Goal: Book appointment/travel/reservation

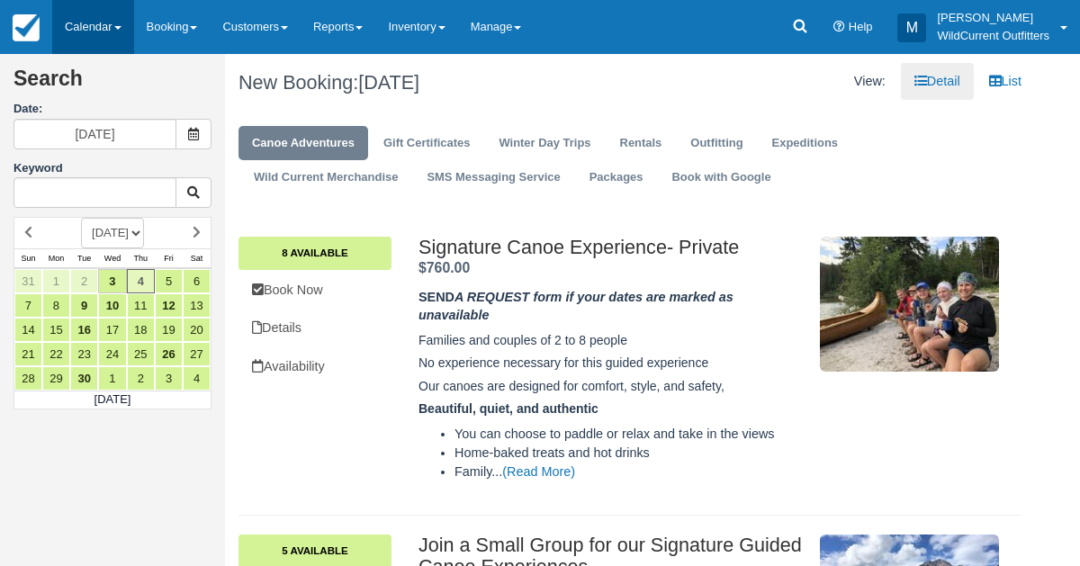
click at [73, 25] on link "Calendar" at bounding box center [93, 27] width 82 height 54
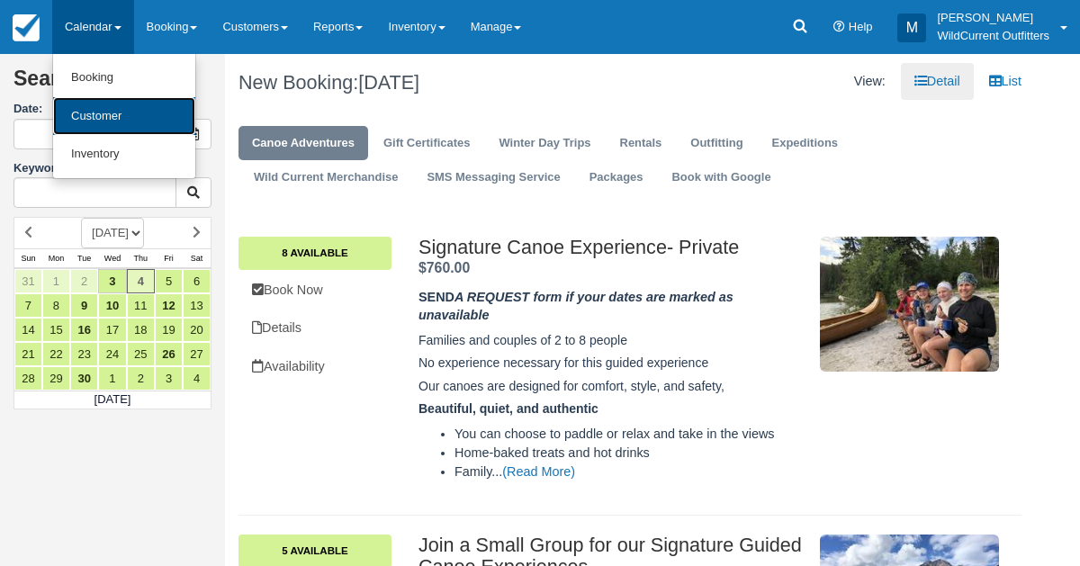
click at [125, 121] on link "Customer" at bounding box center [124, 116] width 142 height 39
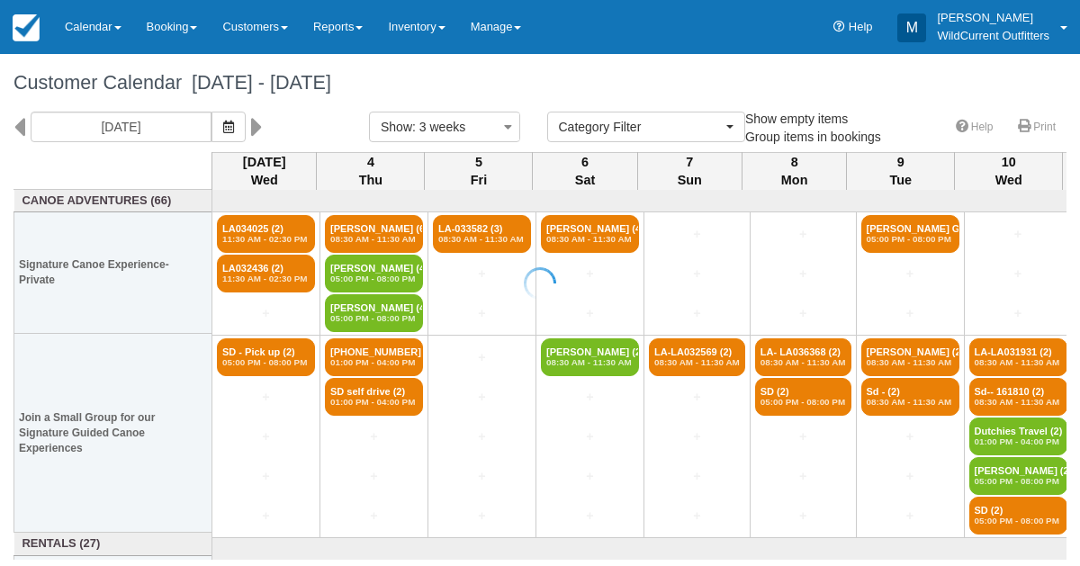
select select
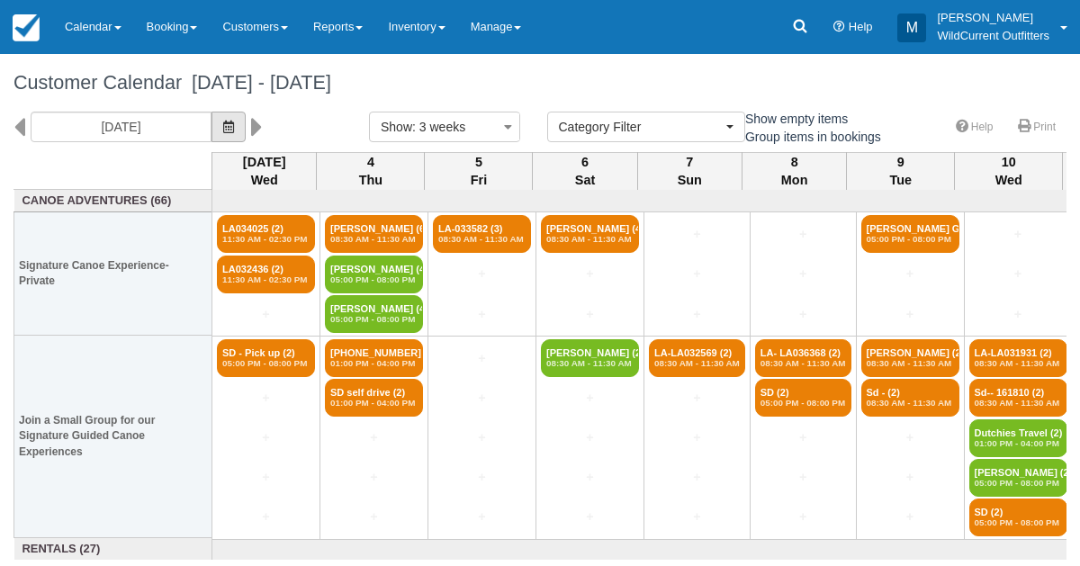
click at [246, 122] on button "button" at bounding box center [229, 127] width 34 height 31
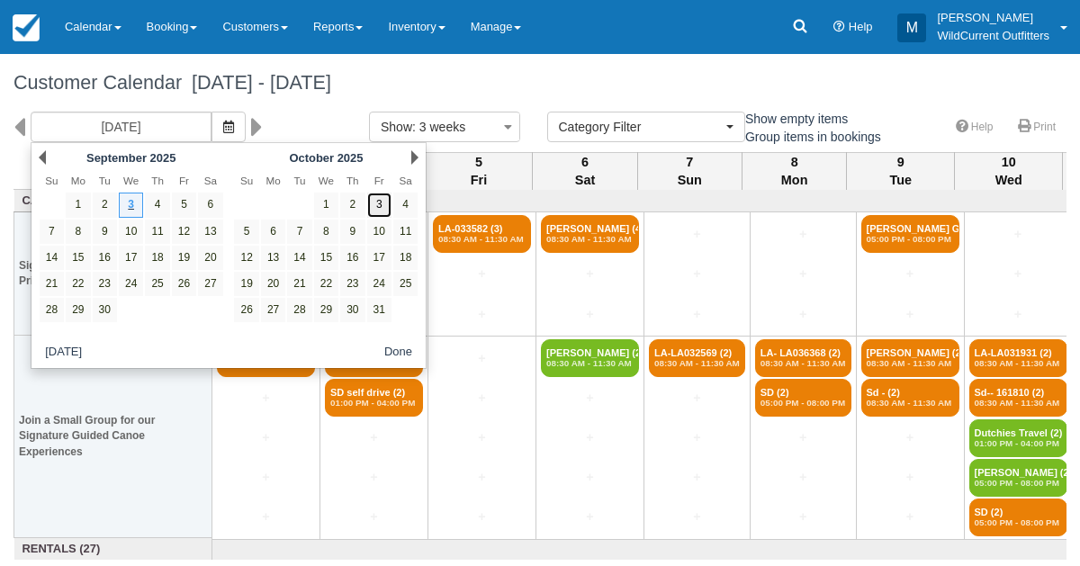
click at [379, 199] on link "3" at bounding box center [379, 205] width 24 height 24
type input "[DATE]"
